Goal: Task Accomplishment & Management: Use online tool/utility

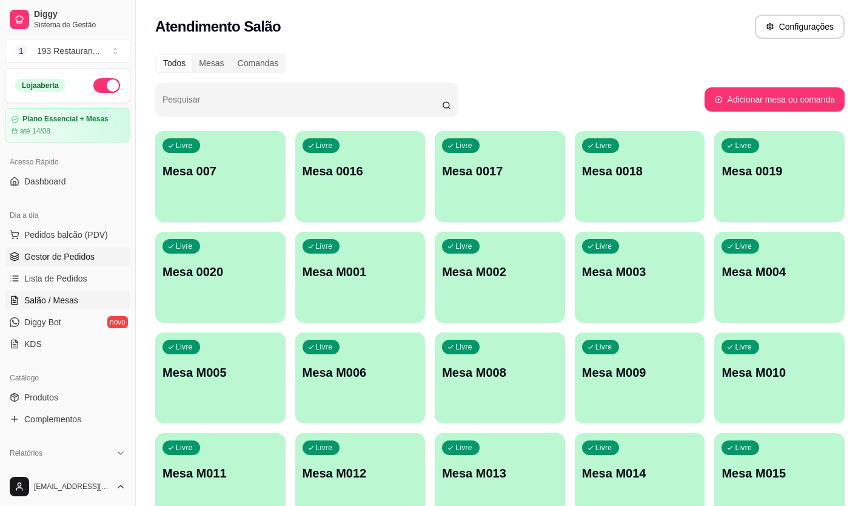
click at [83, 250] on link "Gestor de Pedidos" at bounding box center [67, 256] width 125 height 19
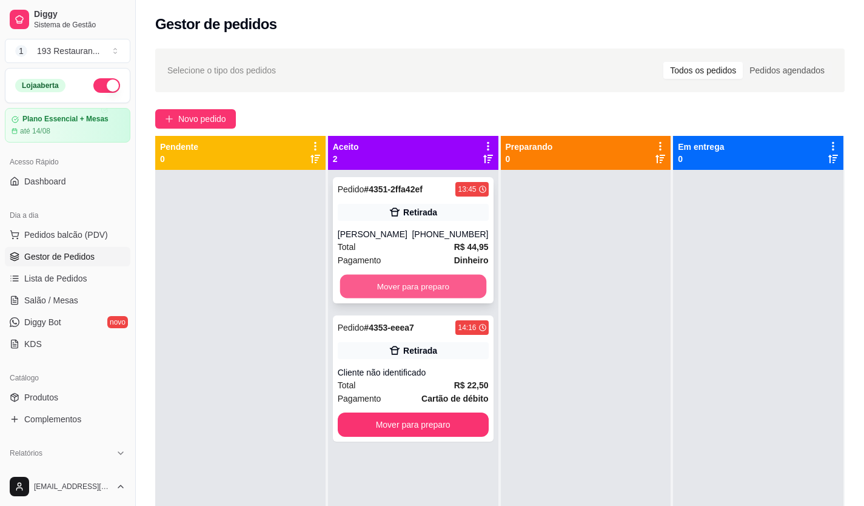
click at [435, 279] on button "Mover para preparo" at bounding box center [412, 287] width 146 height 24
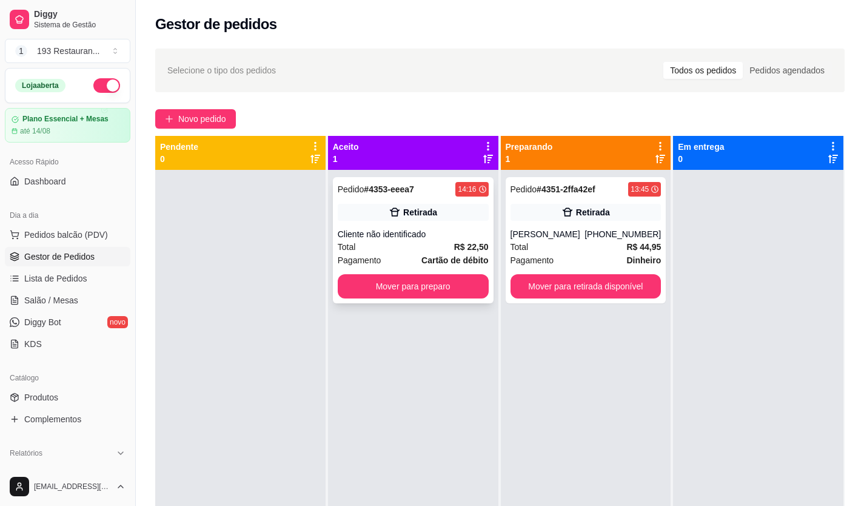
click at [437, 266] on span "Cartão de débito" at bounding box center [454, 259] width 67 height 13
click at [442, 291] on button "Mover para preparo" at bounding box center [413, 286] width 151 height 24
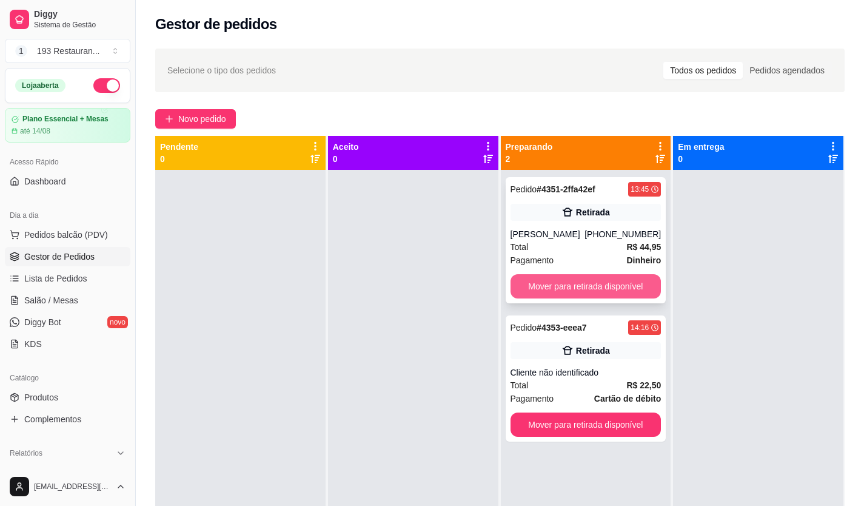
click at [547, 284] on button "Mover para retirada disponível" at bounding box center [585, 286] width 151 height 24
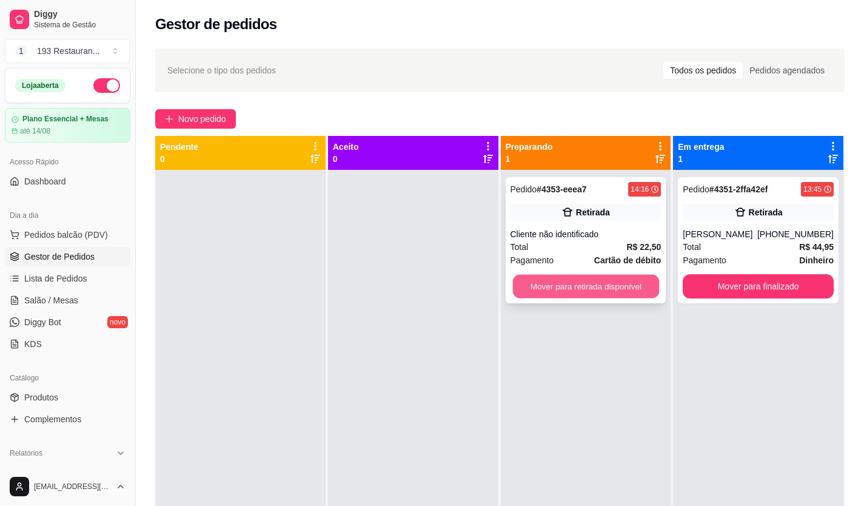
click at [592, 276] on button "Mover para retirada disponível" at bounding box center [585, 287] width 146 height 24
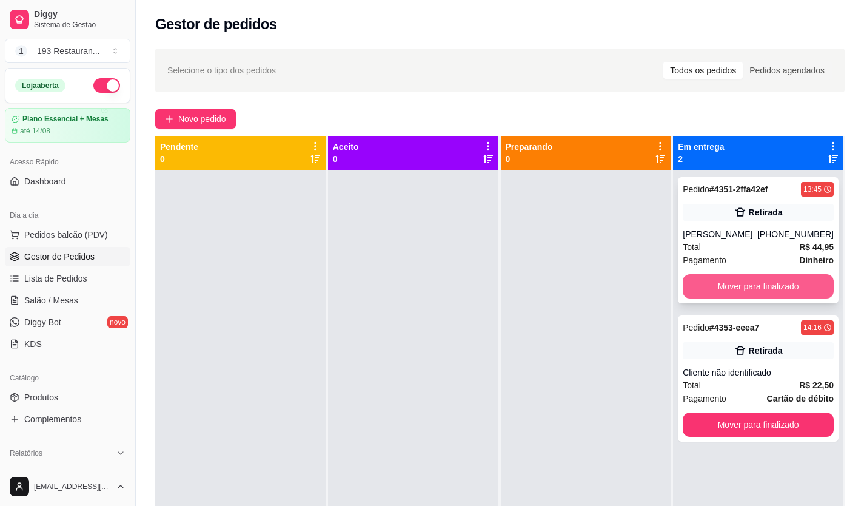
click at [702, 282] on button "Mover para finalizado" at bounding box center [758, 286] width 151 height 24
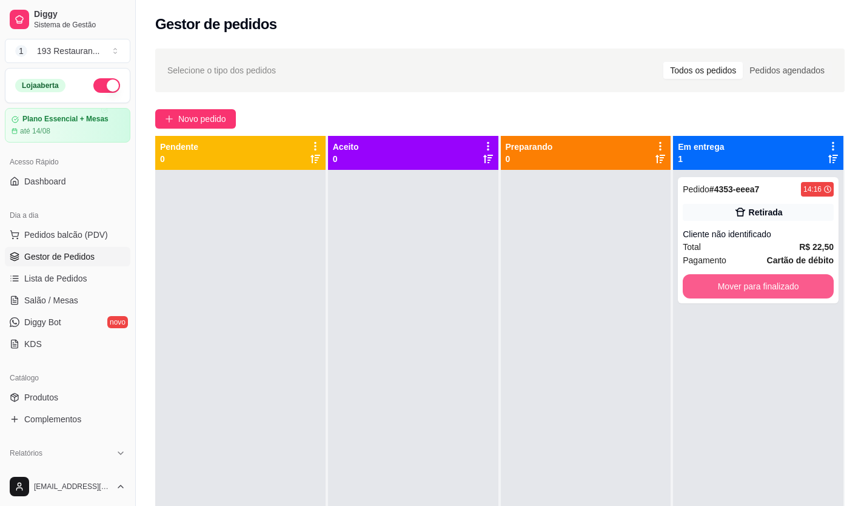
click at [702, 282] on button "Mover para finalizado" at bounding box center [758, 286] width 151 height 24
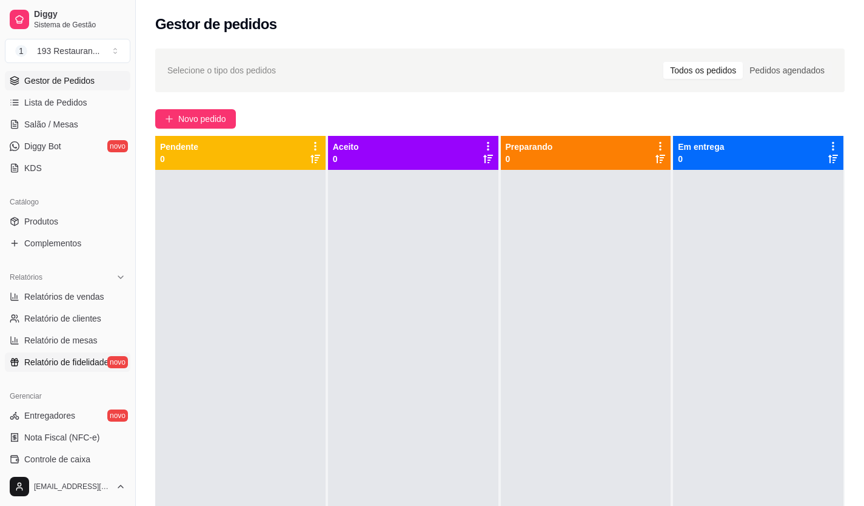
scroll to position [182, 0]
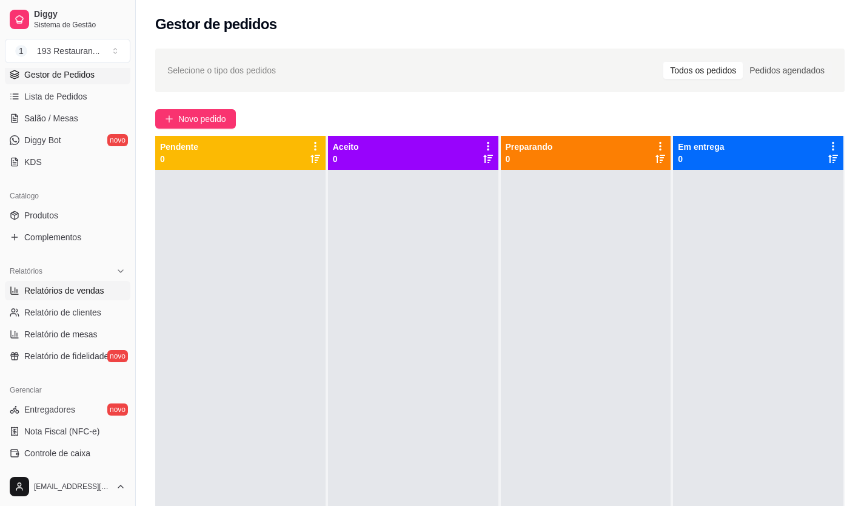
click at [83, 291] on span "Relatórios de vendas" at bounding box center [64, 290] width 80 height 12
select select "ALL"
select select "0"
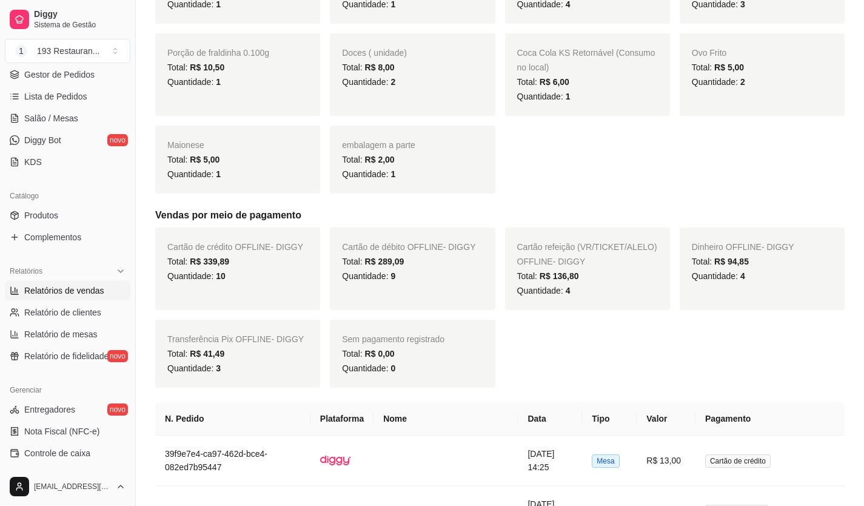
scroll to position [727, 0]
